Goal: Use online tool/utility: Utilize a website feature to perform a specific function

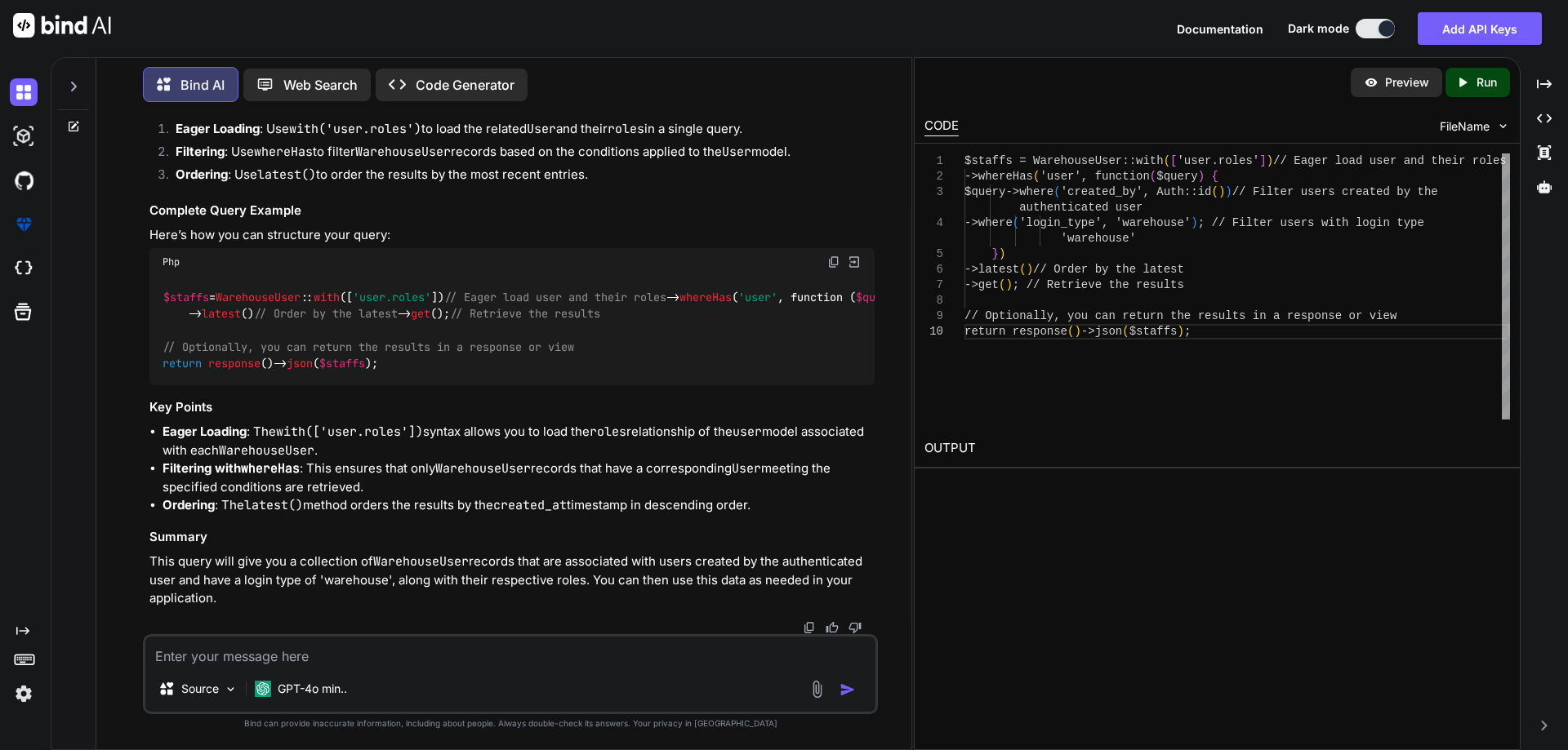
click at [410, 656] on textarea at bounding box center [510, 652] width 730 height 30
paste textarea "<div class="modal fade add-clinic-modal" id="warehousesModaladdStaff" tabindex=…"
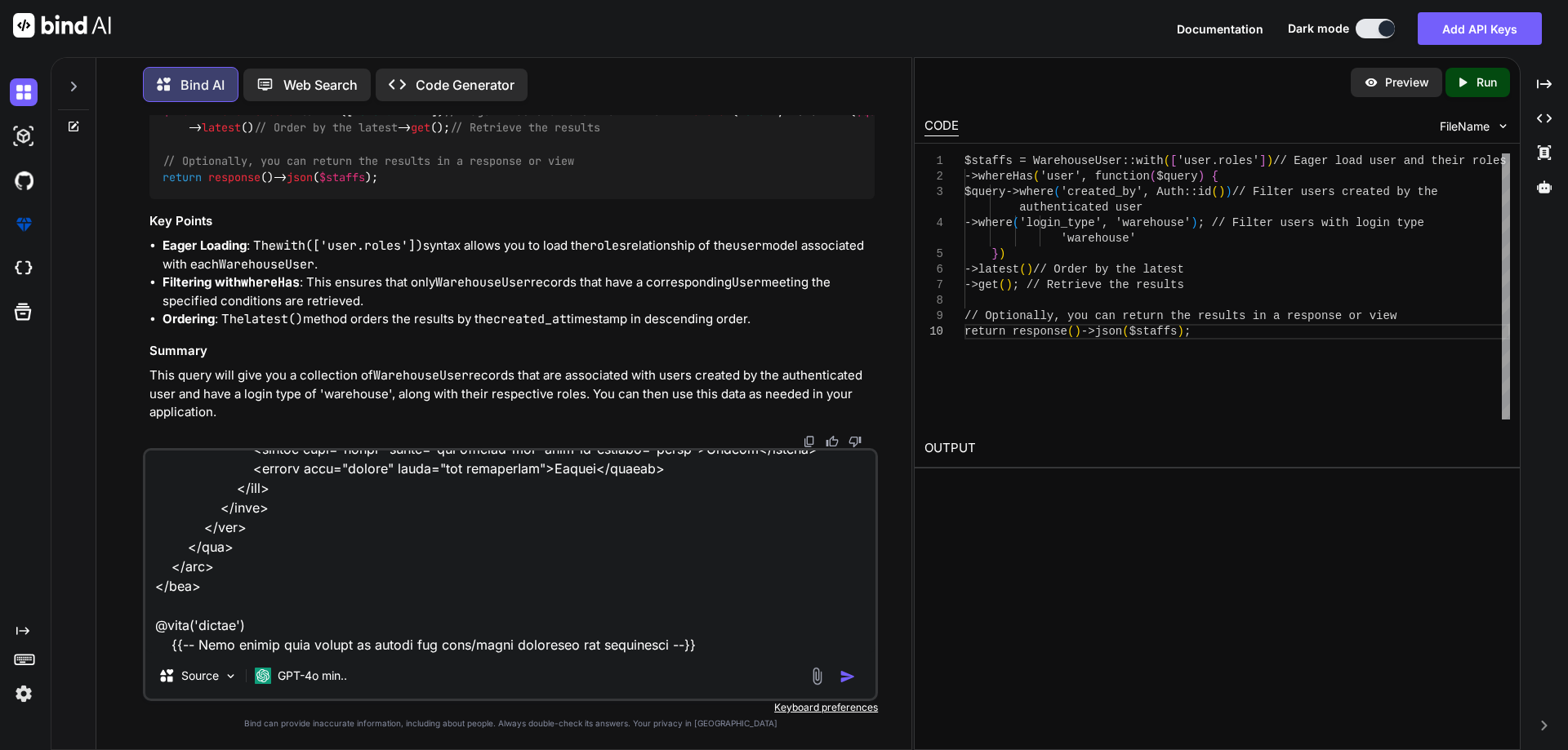
scroll to position [1258, 0]
paste textarea "@extends('layouts.distributor') @section('title', 'Manage Warehouse Staff') @pu…"
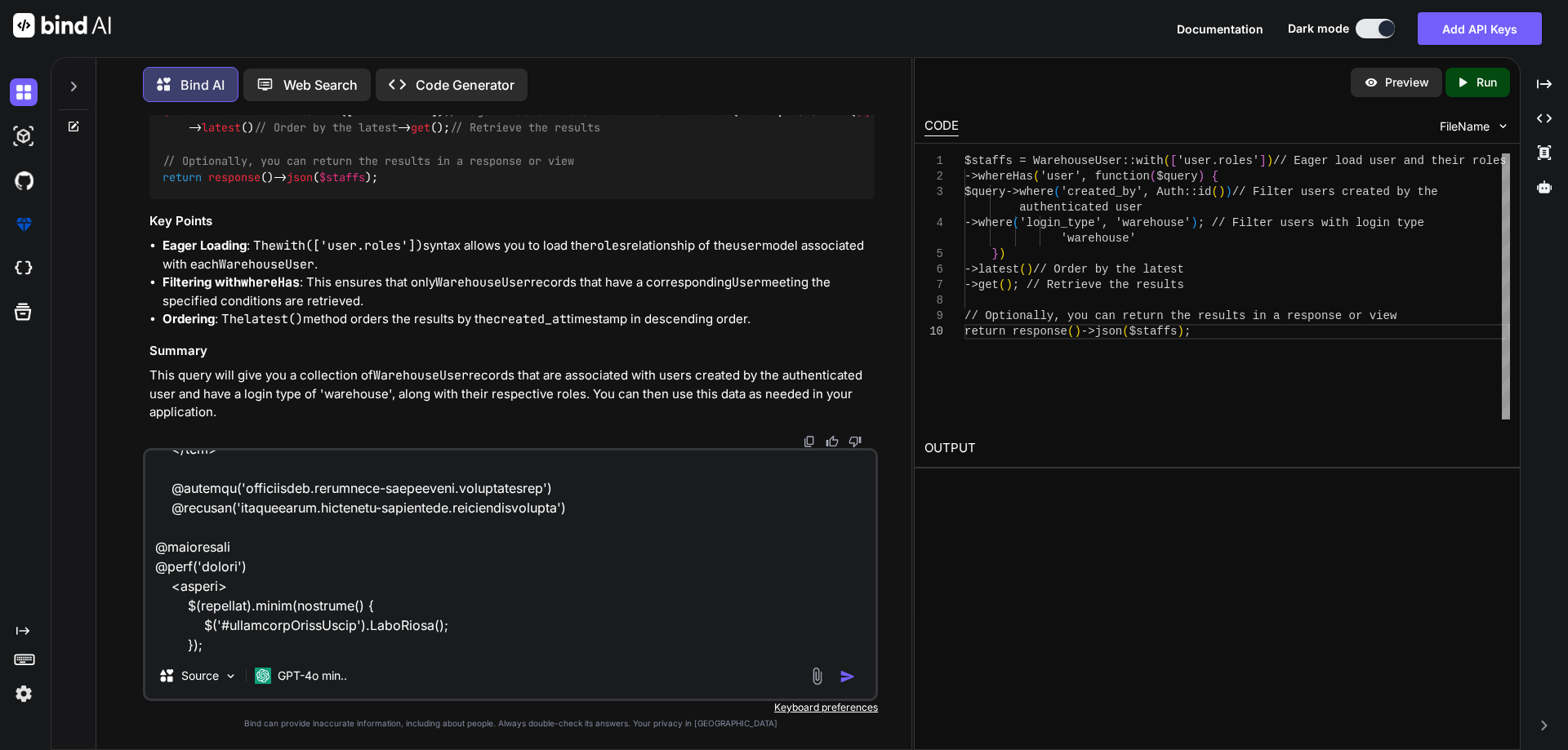
paste textarea "<?php namespace App\Http\Controllers\Distributor; use App\Models\Order; use Exc…"
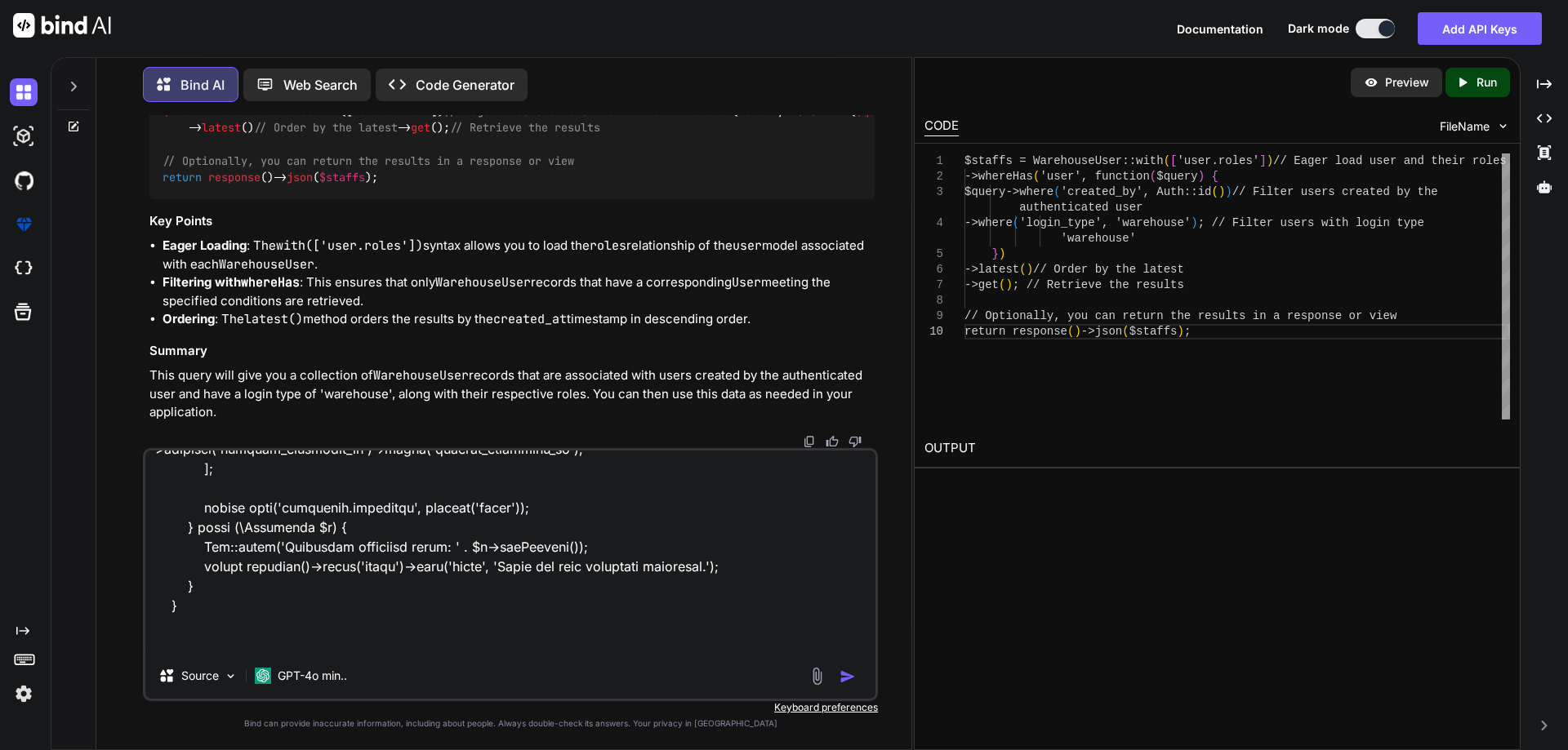
paste textarea "<?php use Illuminate\Http\Request; use Illuminate\Support\Facades\Route; use Ap…"
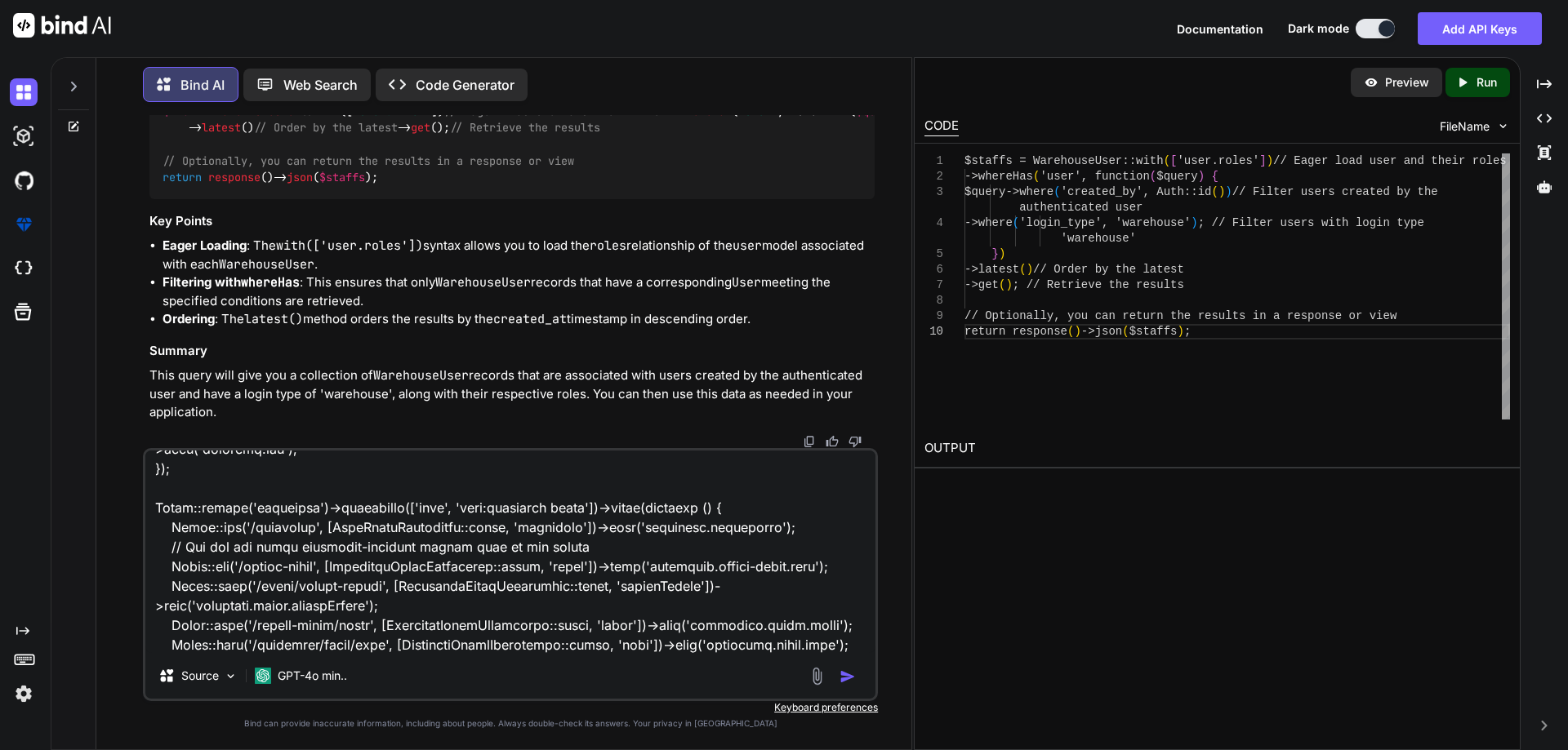
scroll to position [16774, 0]
type textarea "<div class="modal fade add-clinic-modal" id="warehousesModaladdStaff" tabindex=…"
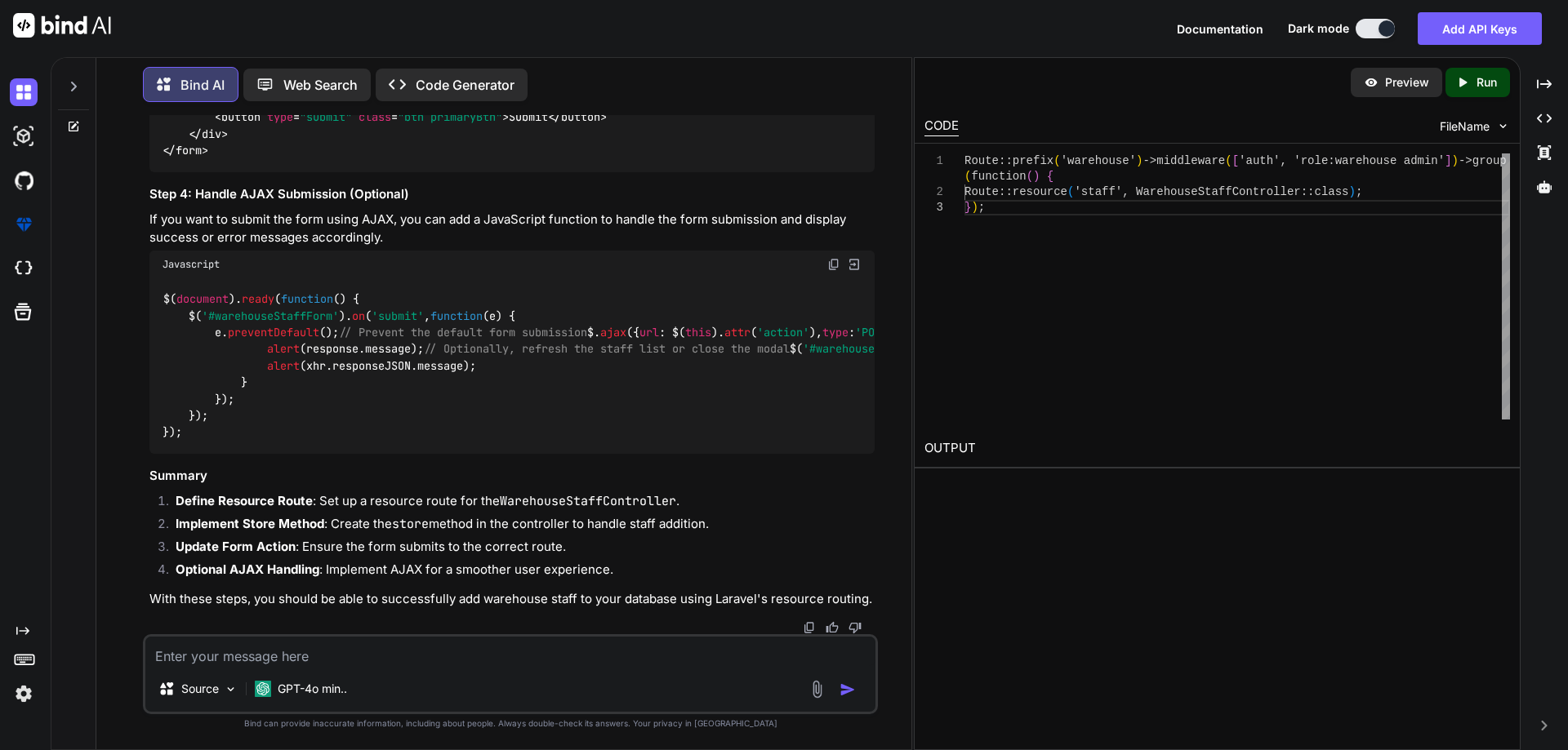
scroll to position [28765, 0]
drag, startPoint x: 604, startPoint y: 459, endPoint x: 190, endPoint y: 458, distance: 414.0
copy code "Route :: resource ( 'staff' , WarehouseStaffController :: class );"
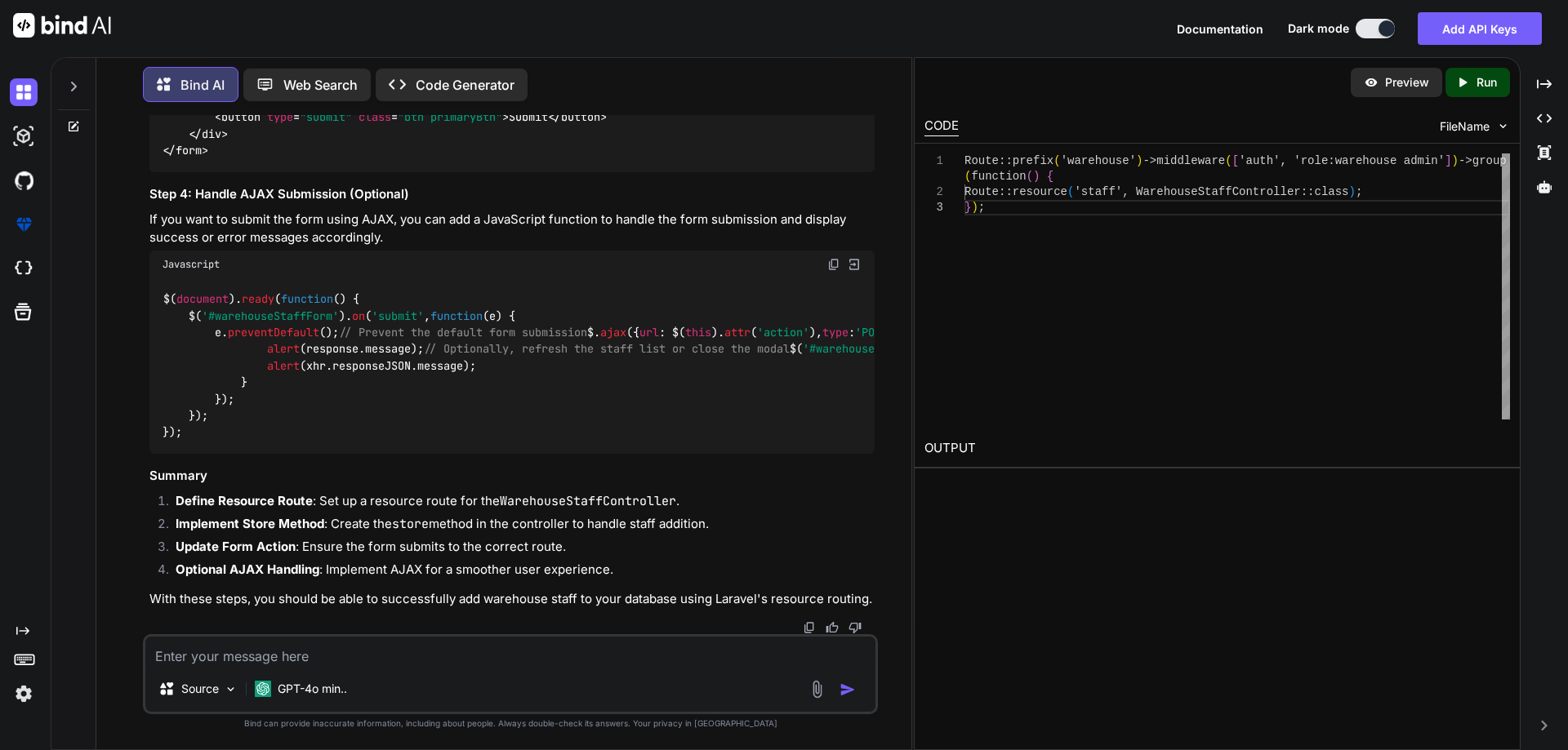
scroll to position [29255, 0]
drag, startPoint x: 182, startPoint y: 352, endPoint x: 219, endPoint y: 485, distance: 138.1
copy code "public function index ( ) { // Fetch and return the list of warehouse staff $st…"
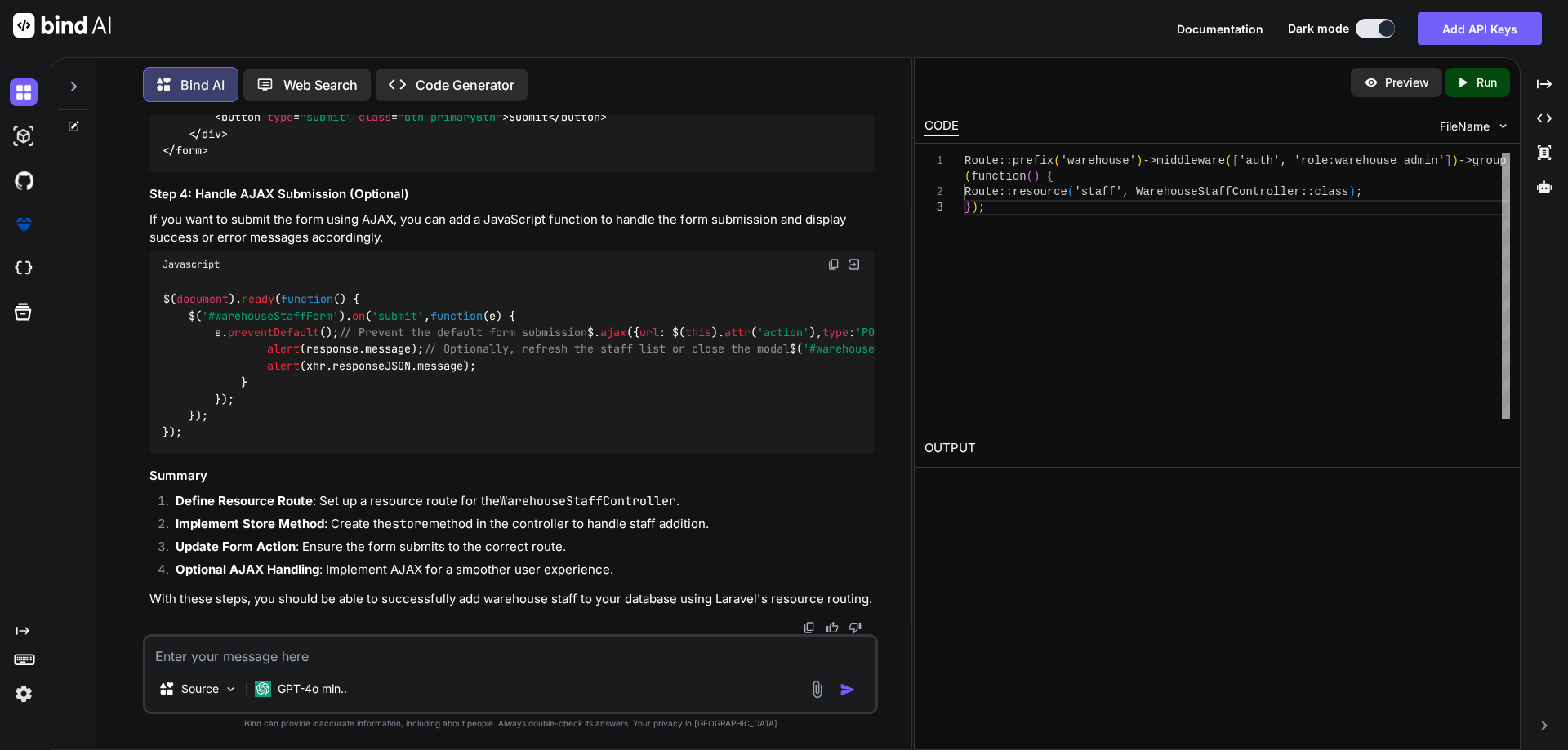
scroll to position [29336, 0]
drag, startPoint x: 203, startPoint y: 399, endPoint x: 175, endPoint y: 275, distance: 127.1
copy code "public function index ( ) { // Fetch and return the list of warehouse staff $st…"
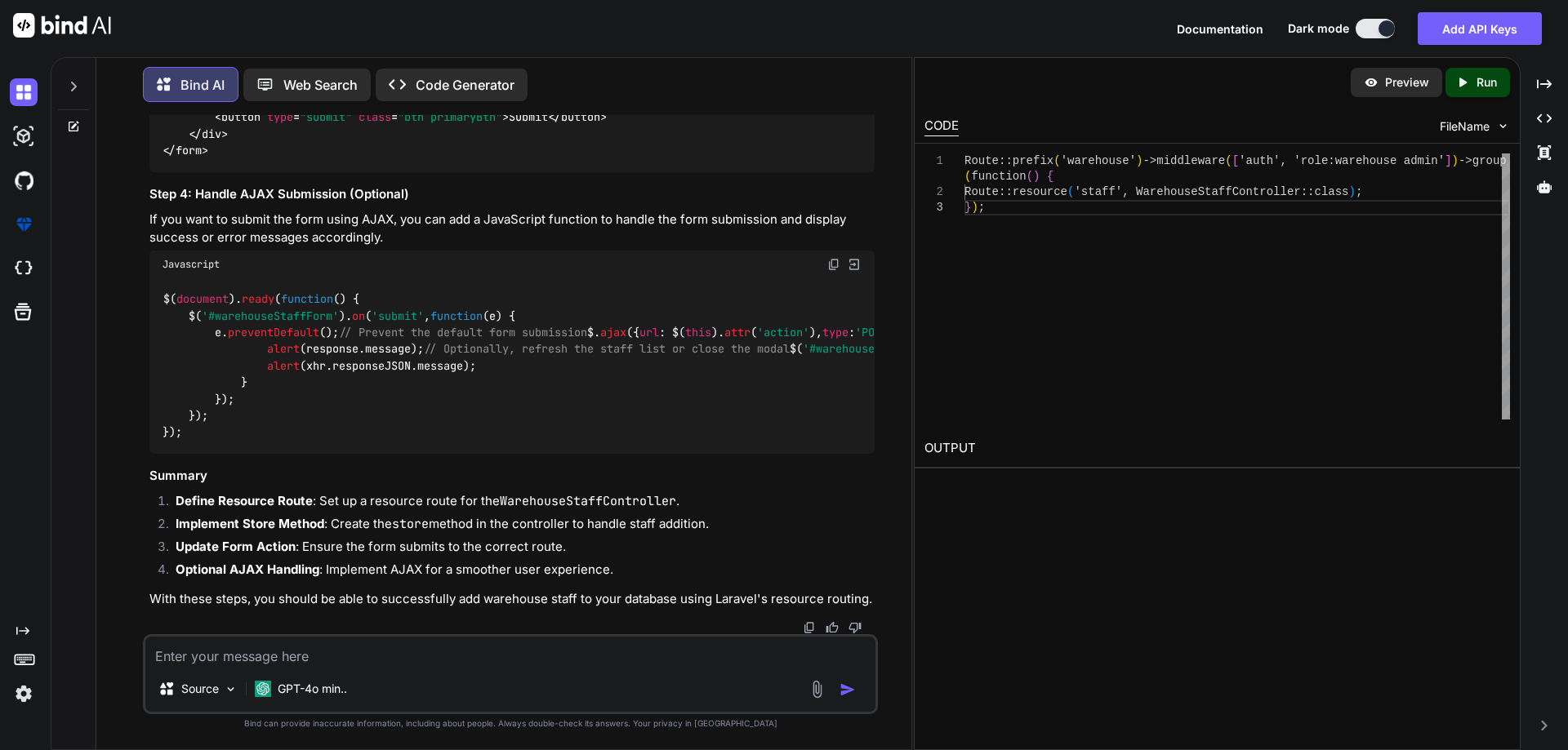
drag, startPoint x: 183, startPoint y: 273, endPoint x: 240, endPoint y: 468, distance: 203.2
copy code "public function store ( Request $request ) { $request -> validate ([ 'first_nam…"
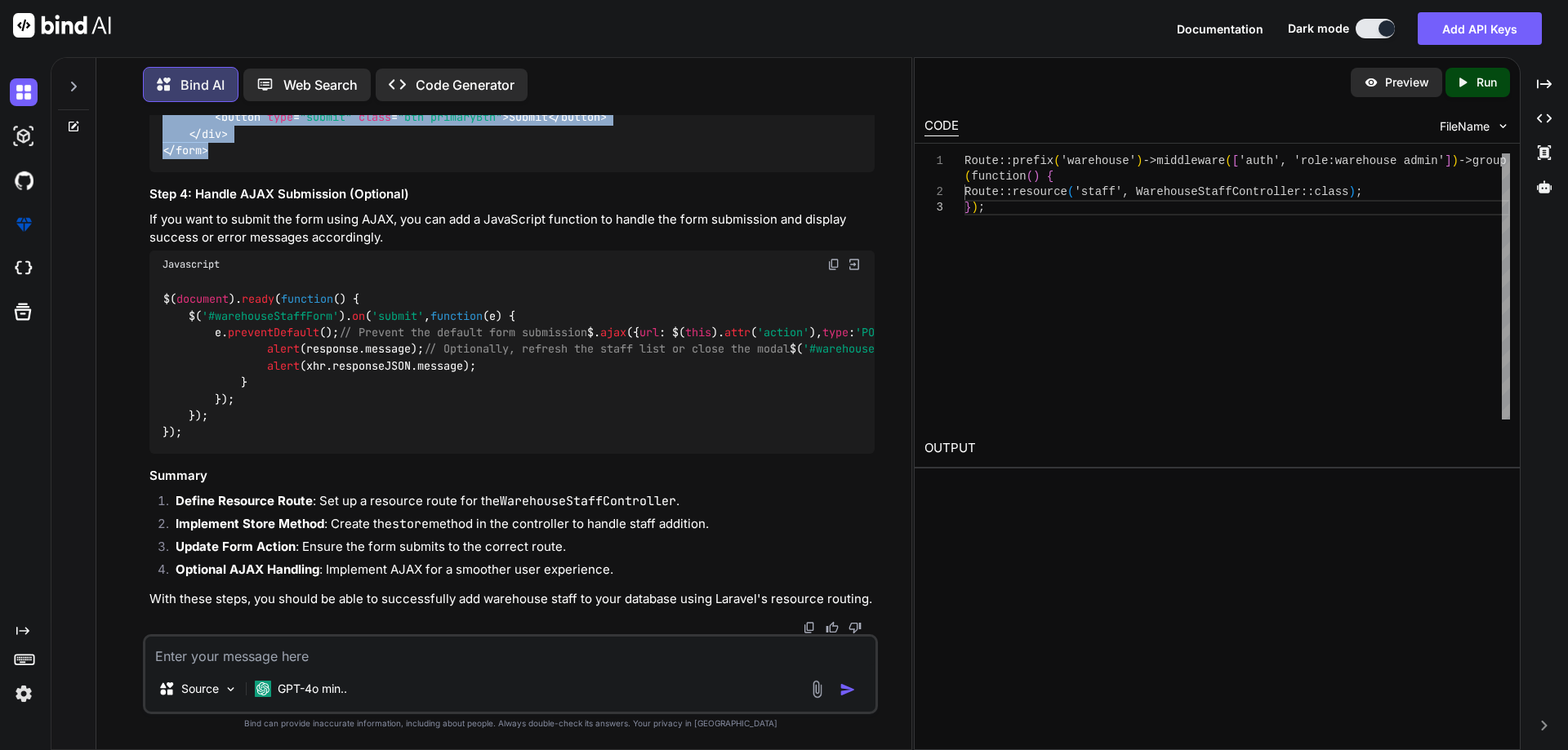
drag, startPoint x: 162, startPoint y: 200, endPoint x: 288, endPoint y: 329, distance: 180.3
copy code "< form id = "warehouseStaffForm" action = "{{ route('warehouse.staff.store') }}…"
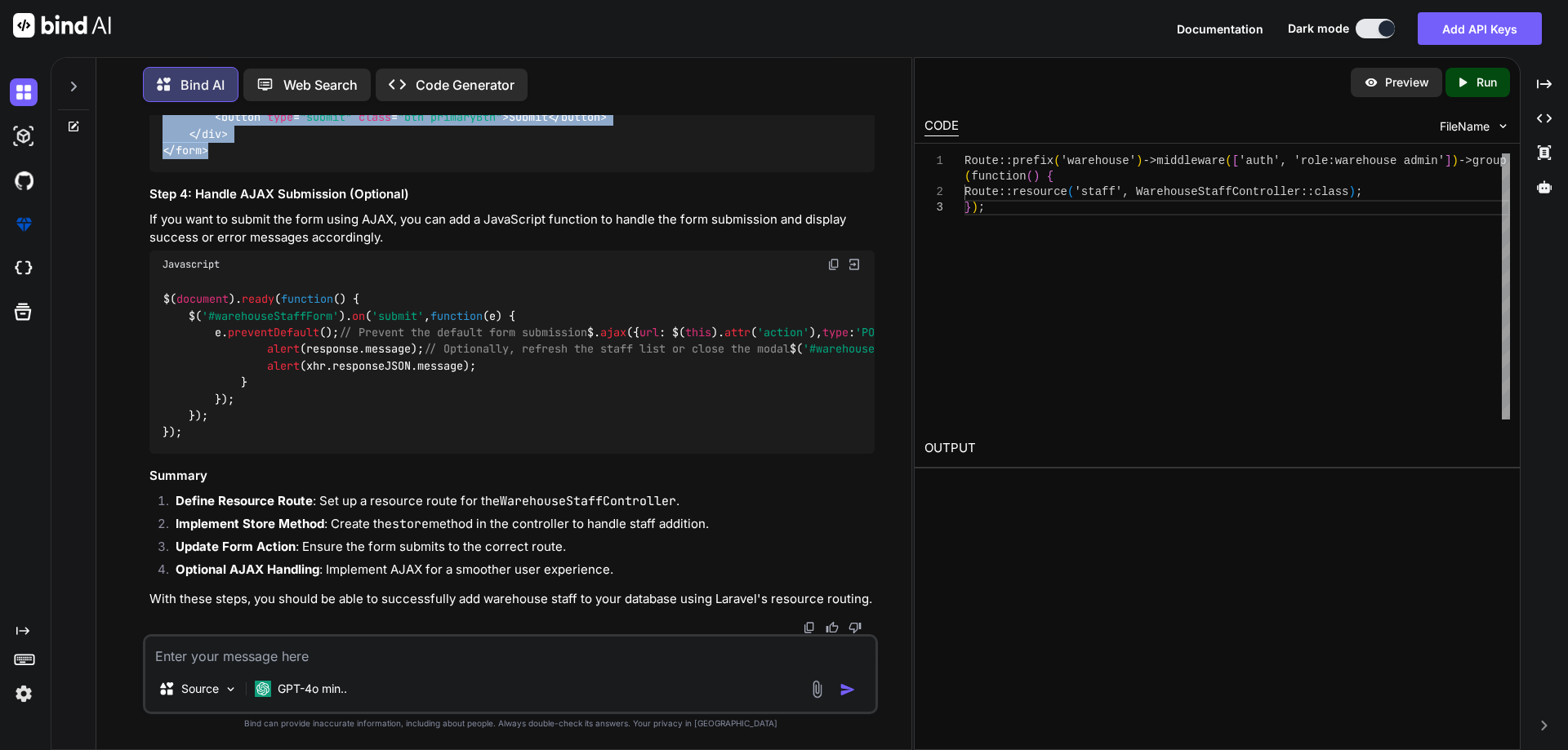
scroll to position [31378, 0]
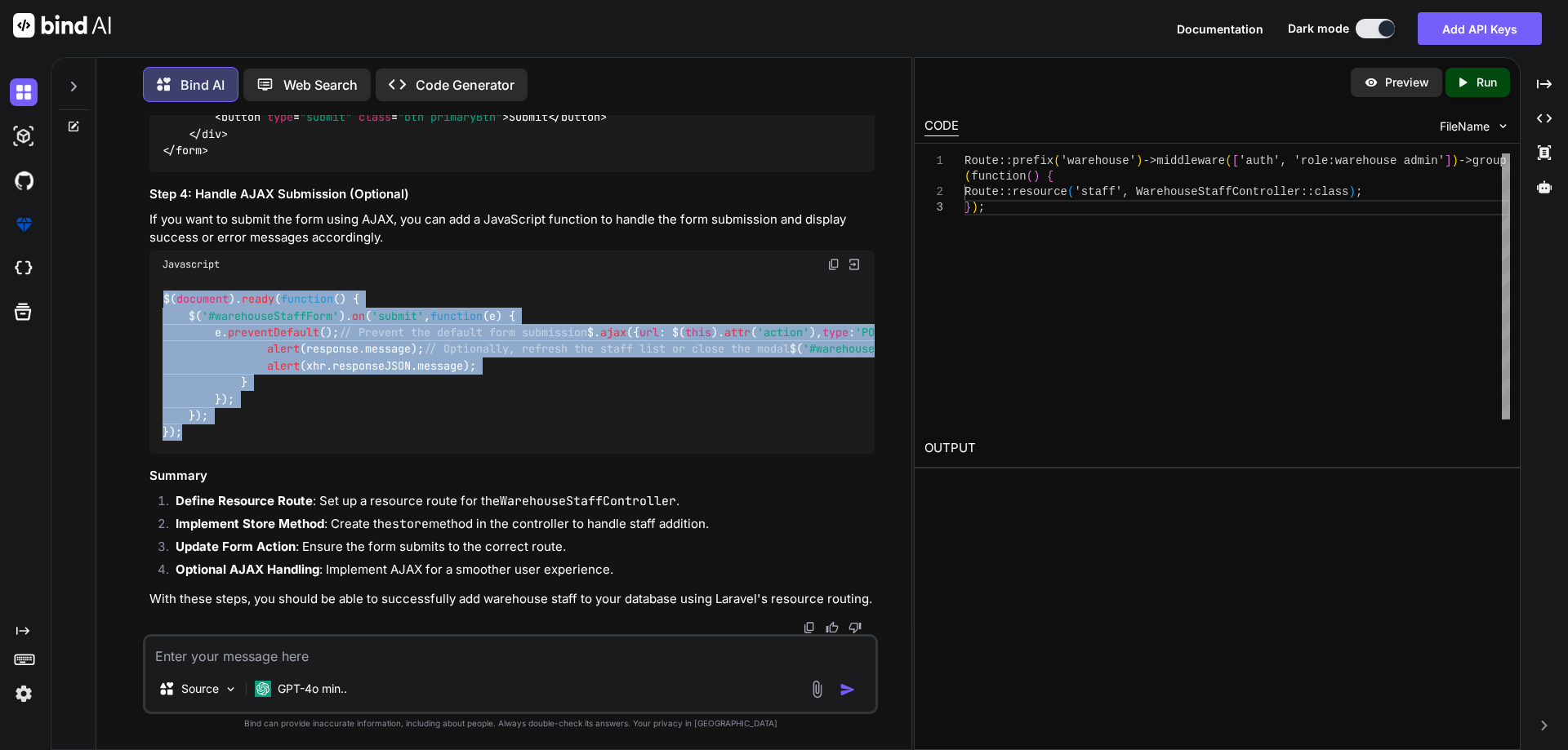
drag, startPoint x: 190, startPoint y: 436, endPoint x: 156, endPoint y: 245, distance: 194.0
click at [156, 278] on div "$( document ). ready ( function ( ) { $( '#warehouseStaffForm' ). on ( 'submit'…" at bounding box center [512, 367] width 725 height 177
copy code "$( document ). ready ( function ( ) { $( '#warehouseStaffForm' ). on ( 'submit'…"
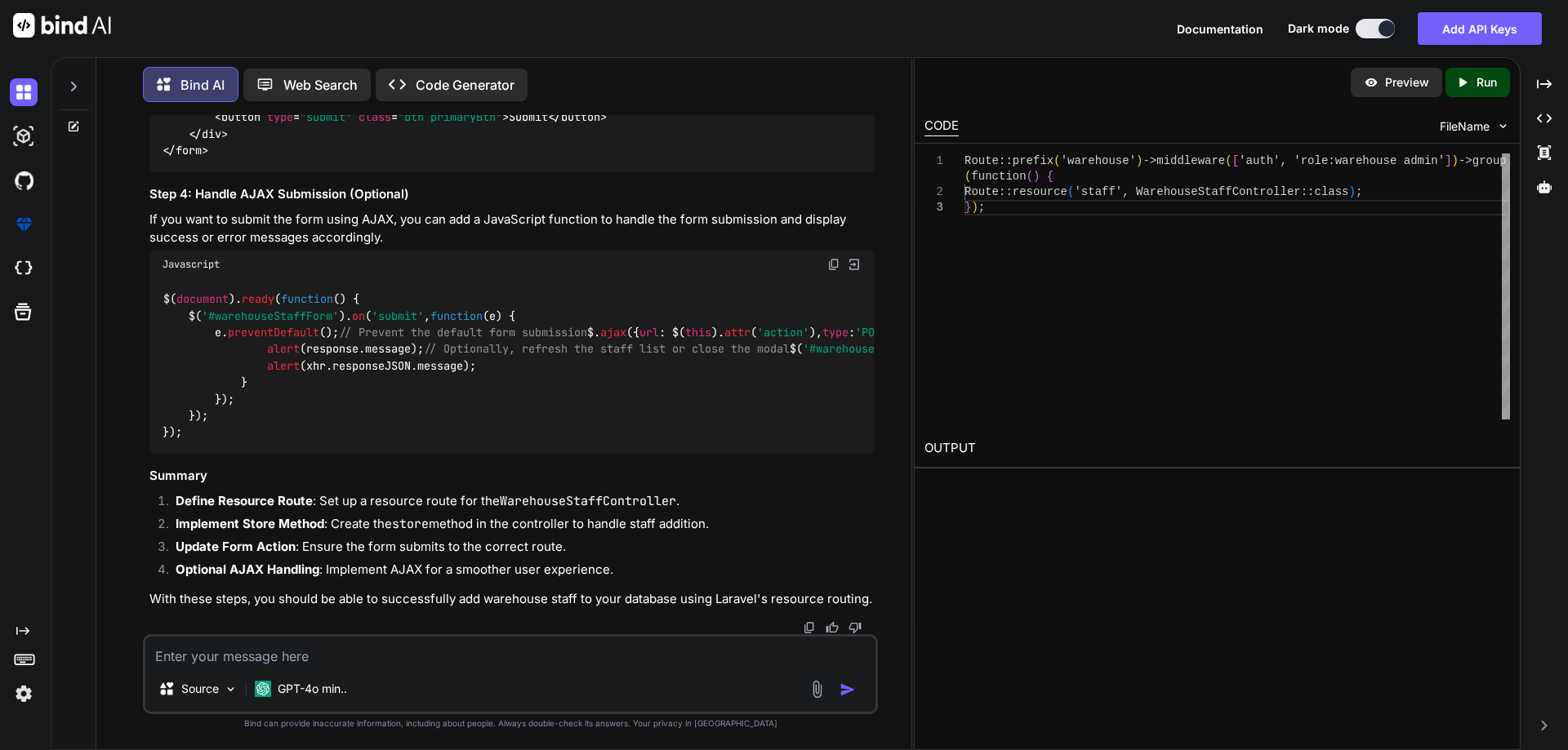
click at [248, 662] on textarea at bounding box center [510, 652] width 730 height 30
paste textarea "<?php namespace App\Http\Controllers\Distributor; use App\Models\Order; use Exc…"
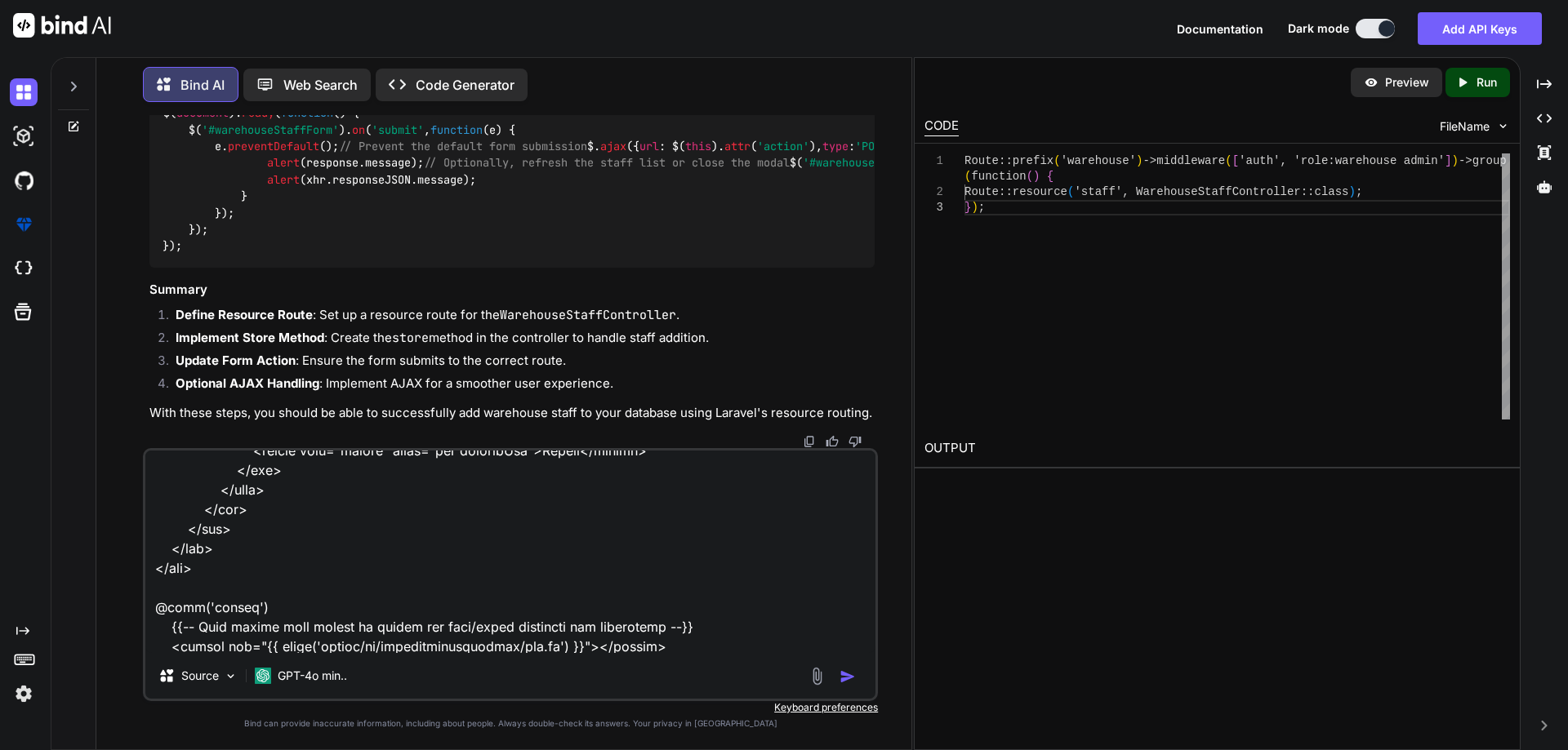
scroll to position [10759, 0]
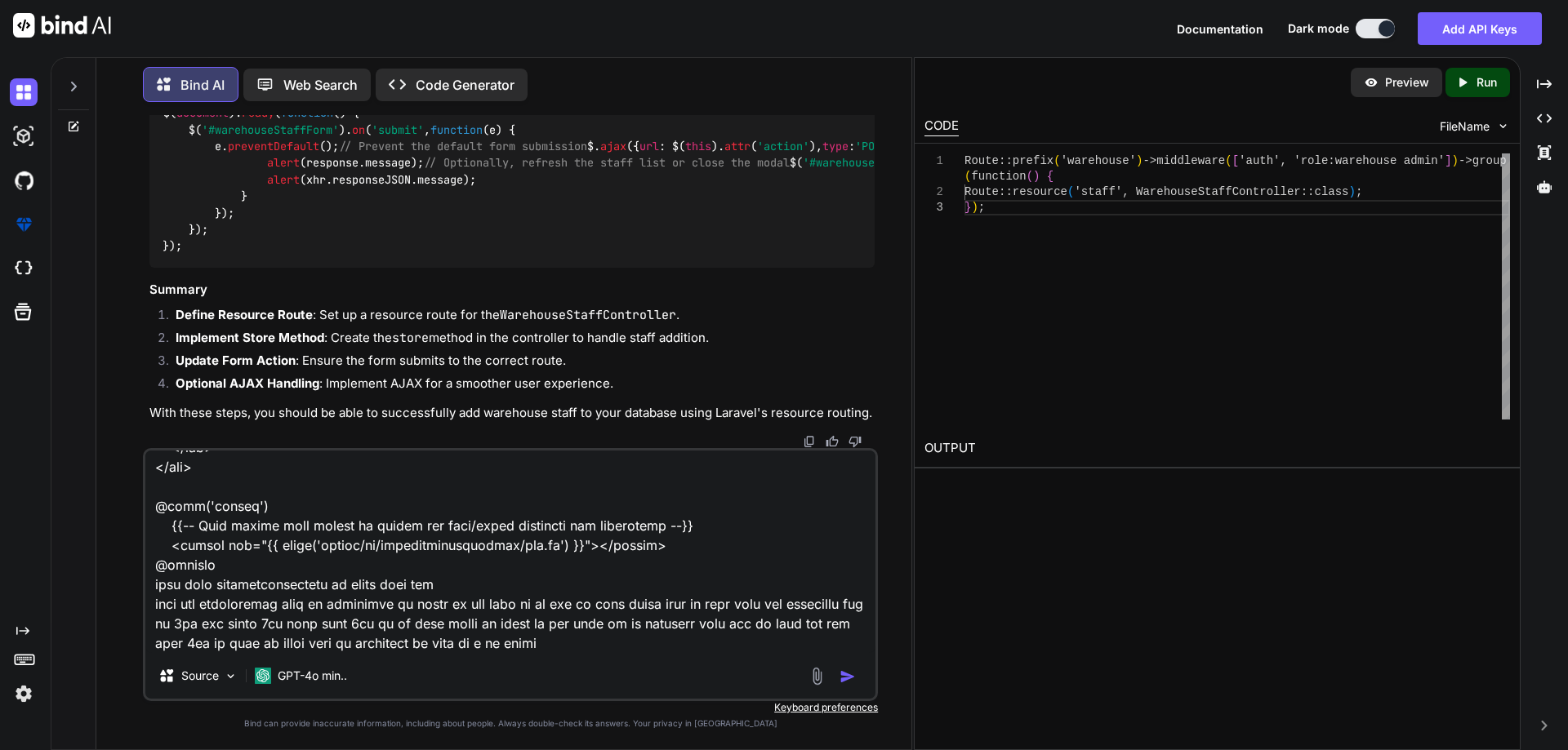
paste textarea "@extends('layouts.distributor') @section('title', 'Manage Warehouses') @section…"
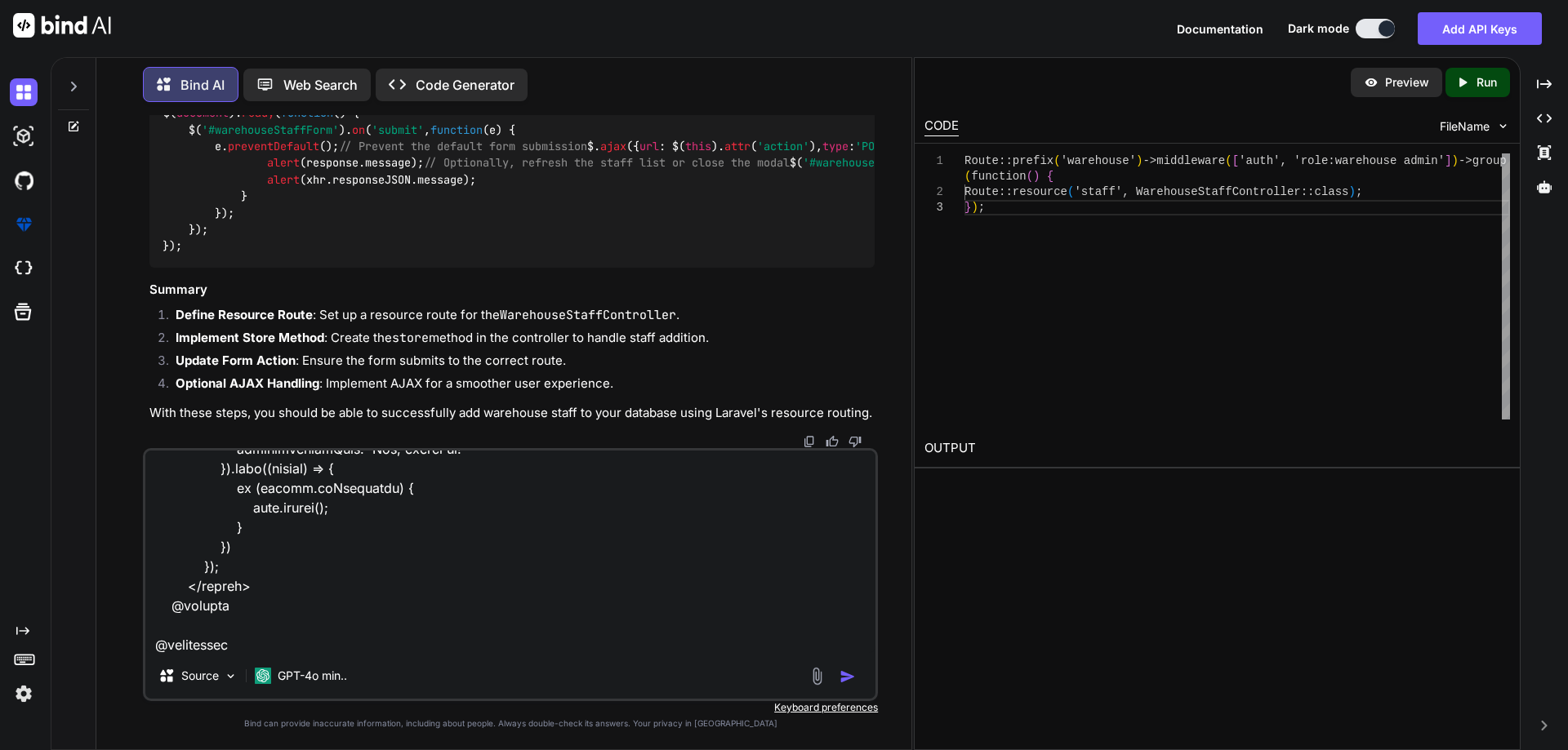
type textarea "<?php namespace App\Http\Controllers\Distributor; use App\Models\Order; use Exc…"
click at [845, 679] on img "button" at bounding box center [848, 676] width 16 height 16
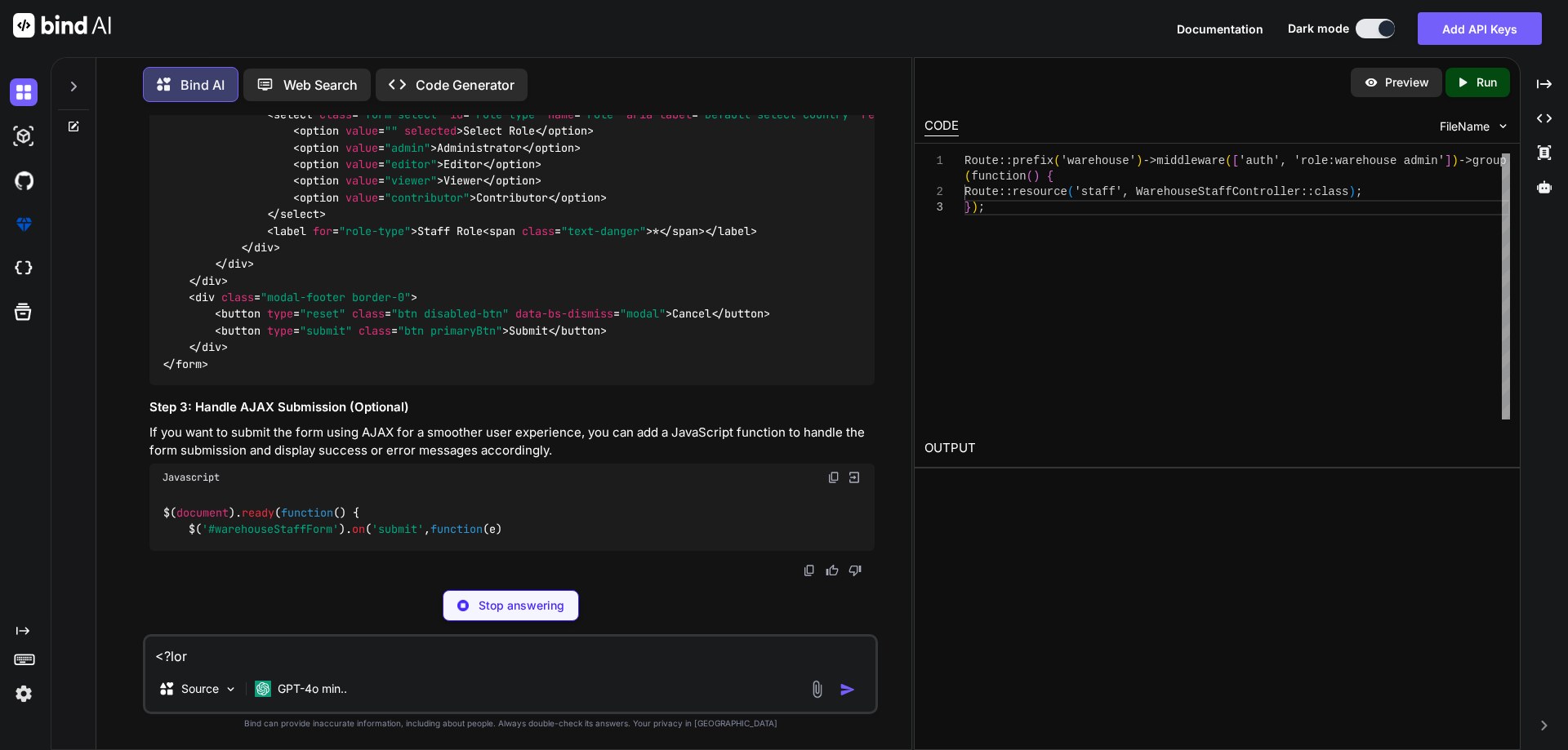
scroll to position [36723, 0]
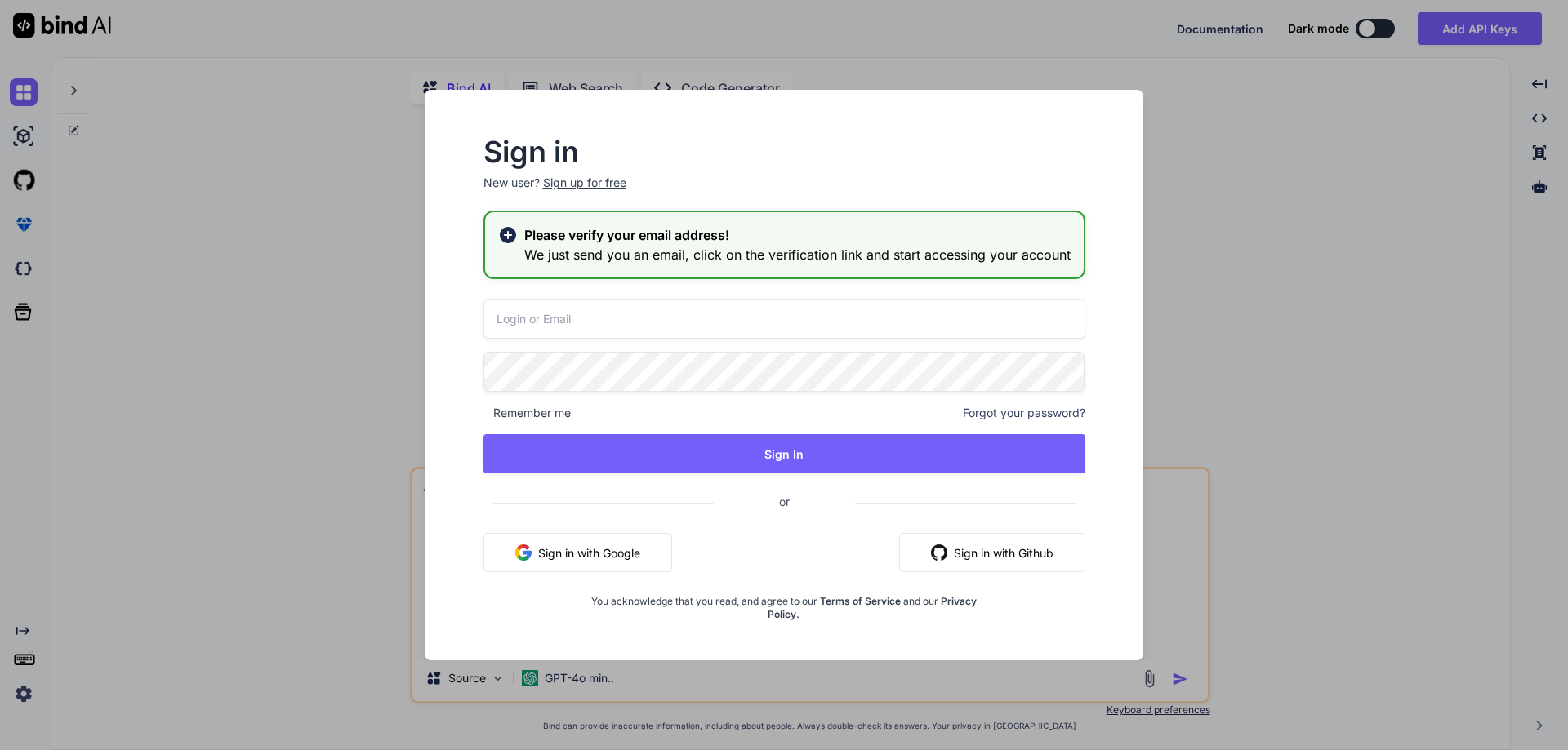
click at [763, 323] on input "email" at bounding box center [784, 319] width 602 height 40
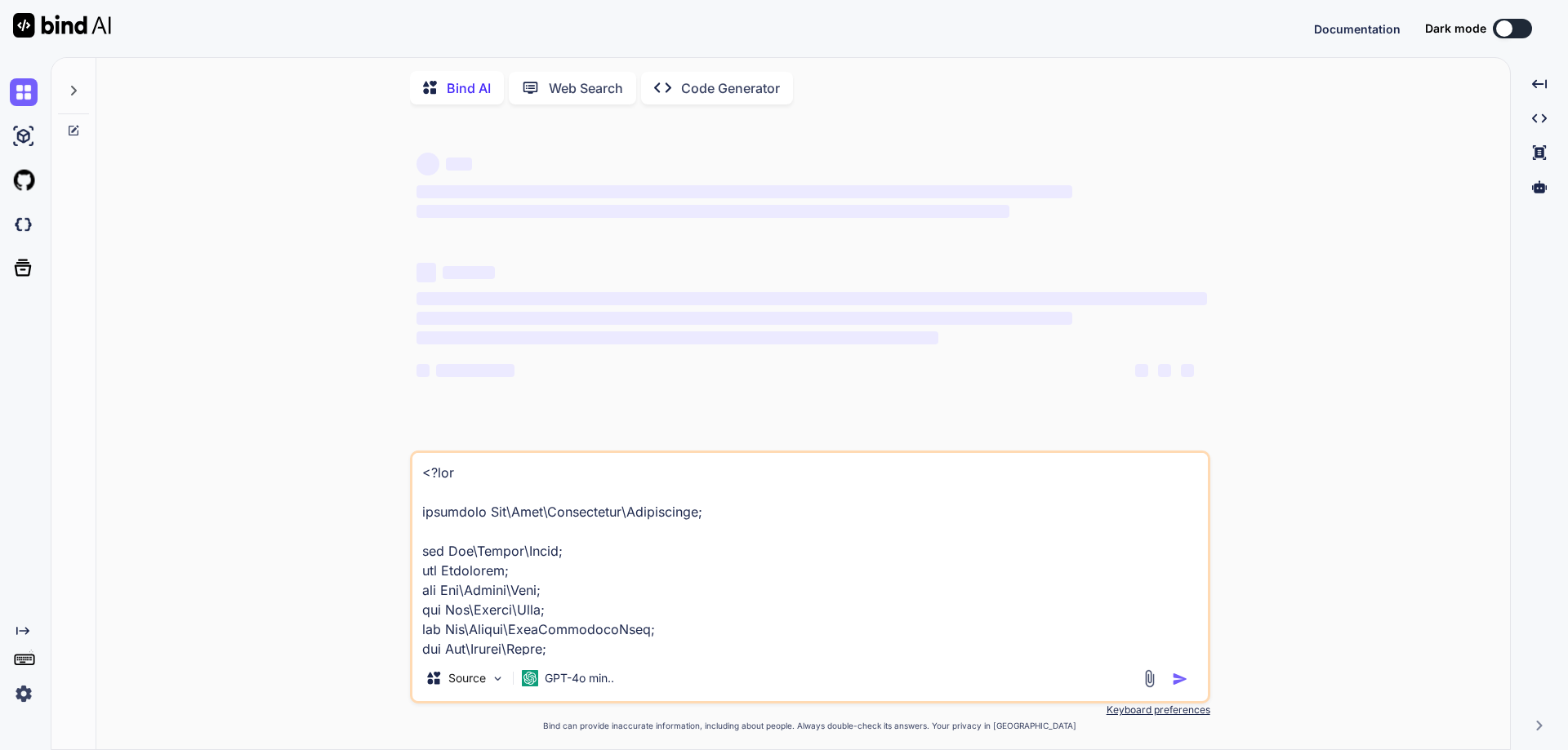
type textarea "x"
